Goal: Information Seeking & Learning: Learn about a topic

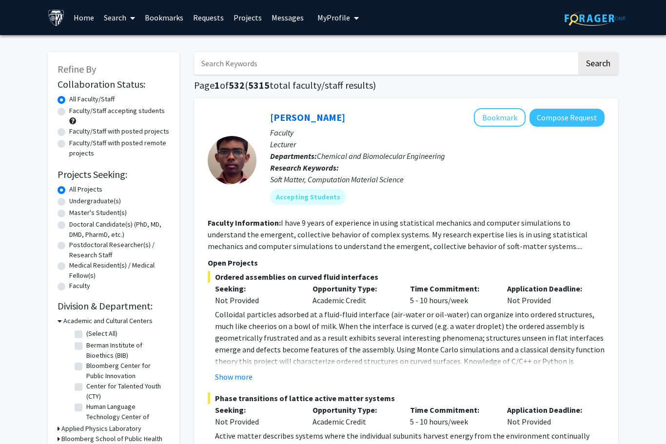
click at [449, 58] on input "Search Keywords" at bounding box center [385, 63] width 383 height 22
type input "Oncology"
type input "“Pediatric oncology”"
click at [598, 62] on button "Search" at bounding box center [598, 63] width 40 height 22
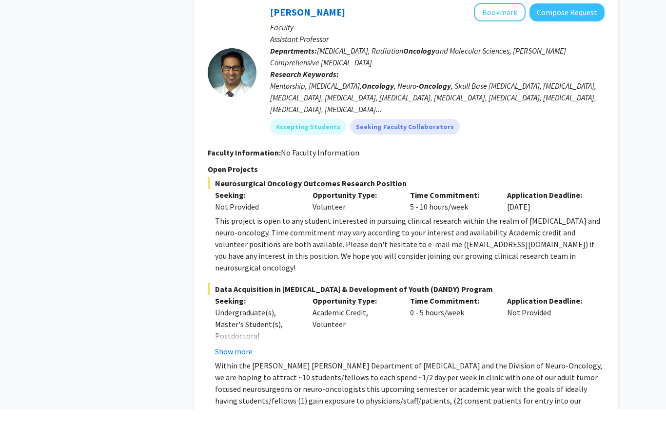
scroll to position [1568, 0]
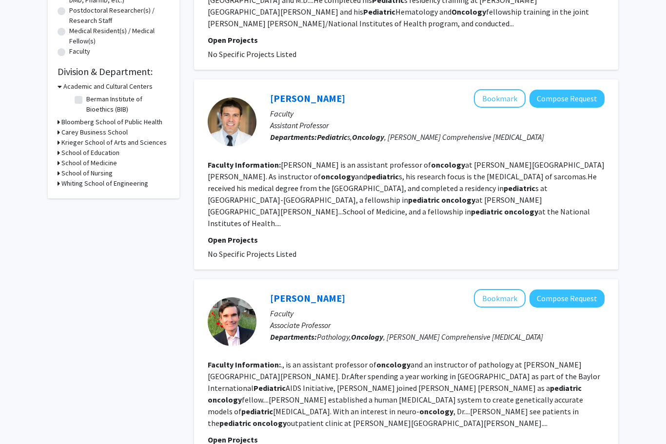
scroll to position [0, 0]
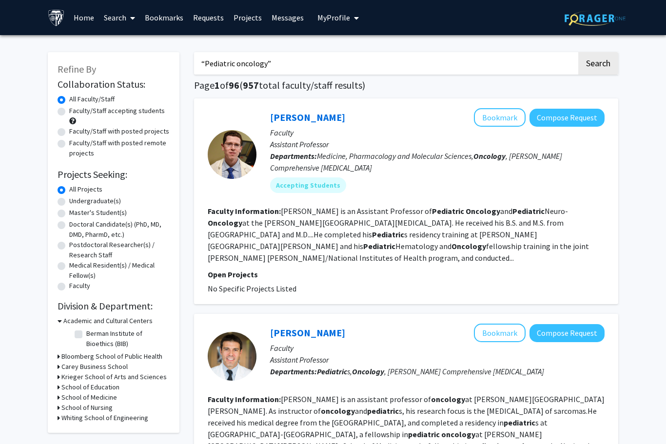
click at [149, 131] on label "Faculty/Staff with posted projects" at bounding box center [119, 131] width 100 height 10
click at [76, 131] on input "Faculty/Staff with posted projects" at bounding box center [72, 129] width 6 height 6
radio input "true"
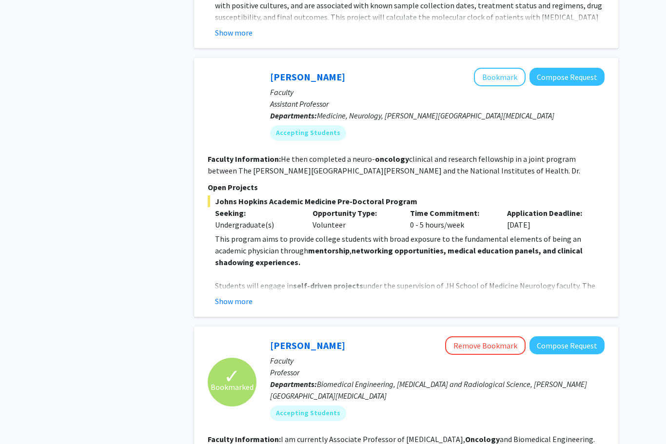
scroll to position [1417, 0]
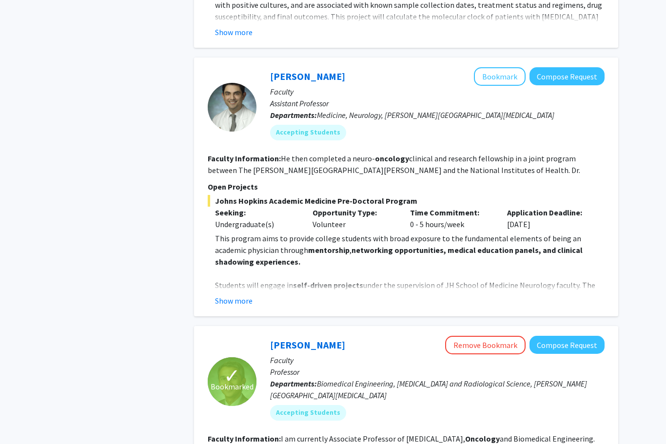
click at [317, 232] on p "This program aims to provide college students with broad exposure to the fundam…" at bounding box center [409, 249] width 389 height 35
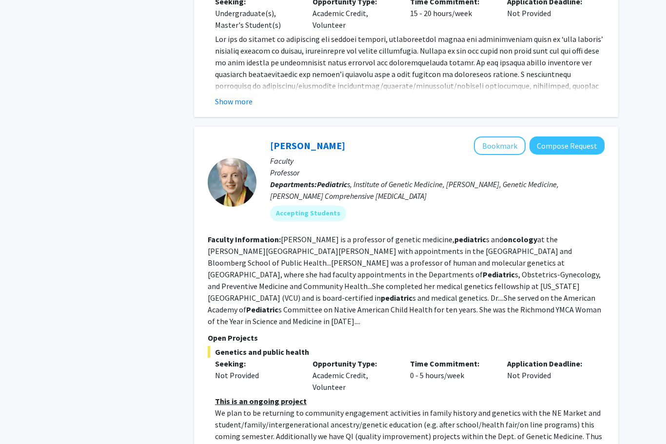
scroll to position [1910, 0]
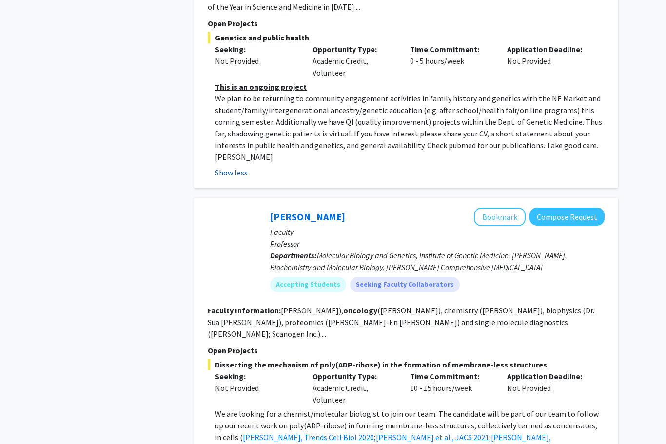
scroll to position [2223, 0]
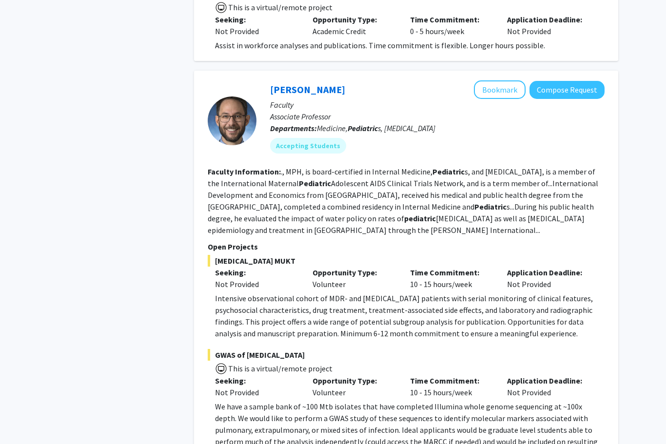
scroll to position [862, 0]
click at [262, 401] on p "We have a sample bank of ~100 Mtb isolates that have completed Illumina whole g…" at bounding box center [409, 430] width 389 height 58
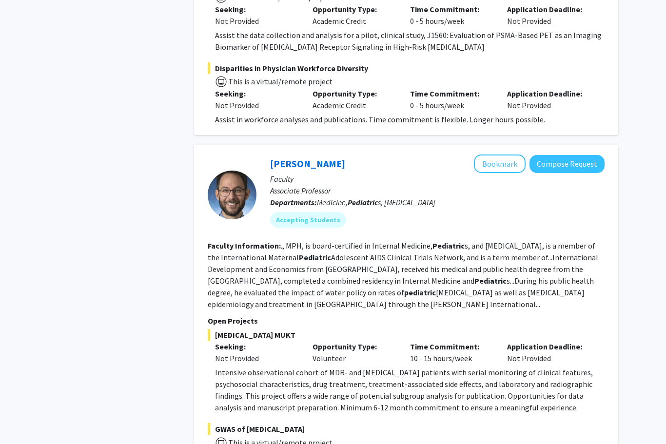
scroll to position [788, 0]
click at [487, 145] on div "[PERSON_NAME] Bookmark Compose Request Faculty Associate Professor Departments:…" at bounding box center [406, 410] width 424 height 531
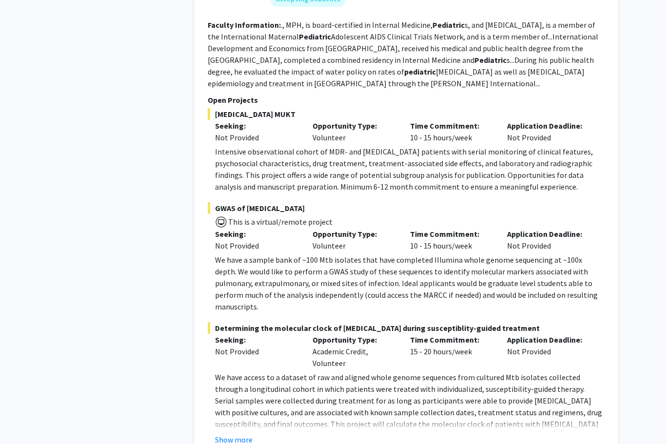
scroll to position [1009, 0]
click at [245, 384] on p "We have access to a dataset of raw and aligned whole genome sequences from cult…" at bounding box center [409, 423] width 389 height 105
click at [233, 434] on button "Show more" at bounding box center [234, 440] width 38 height 12
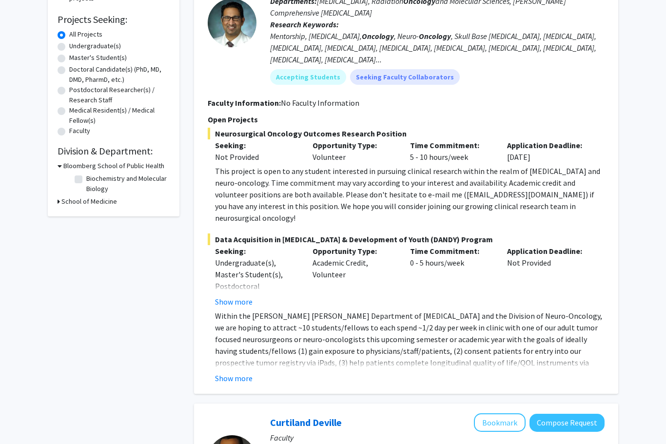
scroll to position [0, 0]
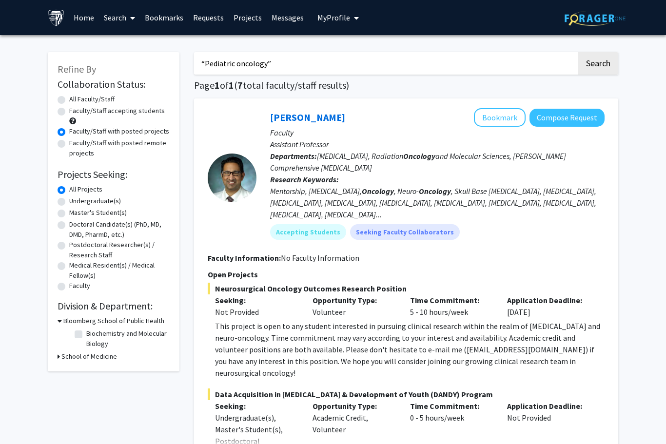
click at [87, 106] on label "Faculty/Staff accepting students" at bounding box center [117, 111] width 96 height 10
click at [76, 106] on input "Faculty/Staff accepting students" at bounding box center [72, 109] width 6 height 6
radio input "true"
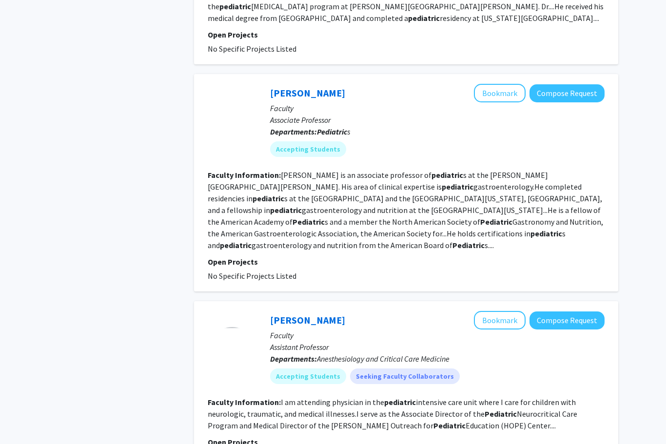
scroll to position [2164, 0]
